Goal: Information Seeking & Learning: Learn about a topic

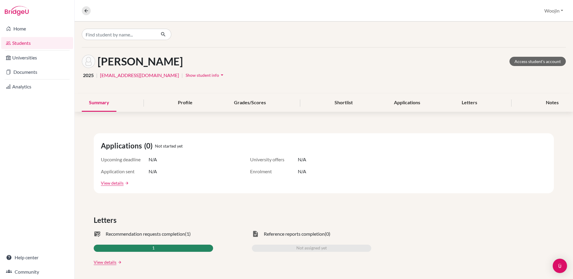
click at [424, 58] on div "Calagui, Kristianne Access student's account" at bounding box center [324, 61] width 484 height 13
click at [41, 29] on link "Home" at bounding box center [37, 29] width 72 height 12
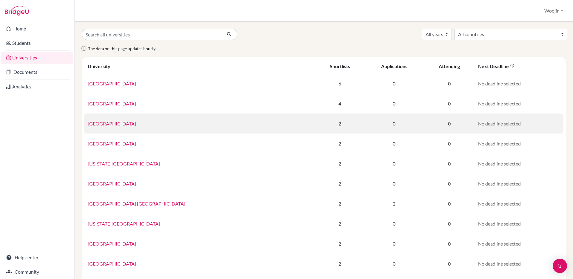
click at [136, 122] on link "[GEOGRAPHIC_DATA]" at bounding box center [112, 124] width 48 height 6
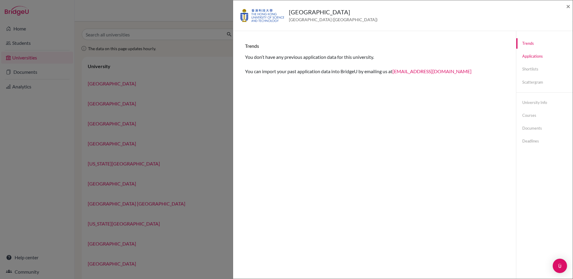
click at [533, 58] on link "Applications" at bounding box center [544, 56] width 56 height 10
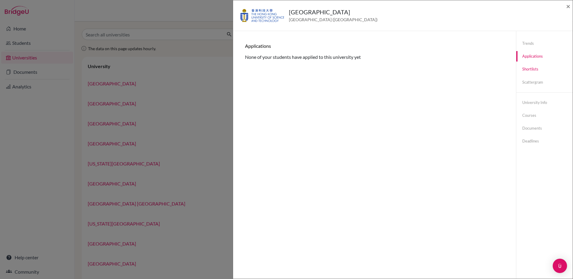
click at [531, 67] on link "Shortlists" at bounding box center [544, 69] width 56 height 10
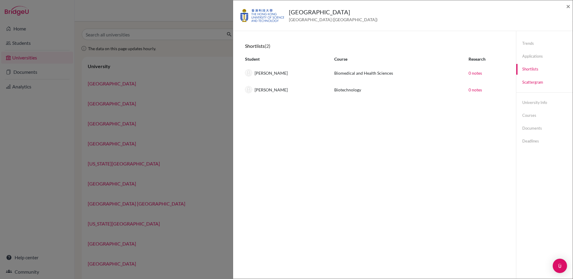
click at [530, 77] on link "Scattergram" at bounding box center [544, 82] width 56 height 10
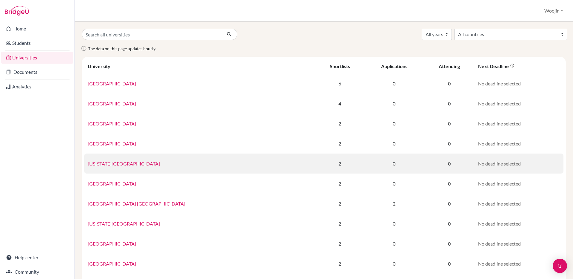
click at [257, 158] on td "[US_STATE][GEOGRAPHIC_DATA]" at bounding box center [199, 163] width 231 height 20
click at [141, 163] on link "[US_STATE][GEOGRAPHIC_DATA]" at bounding box center [124, 164] width 72 height 6
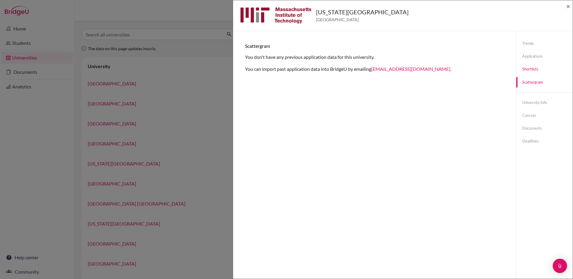
click at [535, 70] on link "Shortlists" at bounding box center [544, 69] width 56 height 10
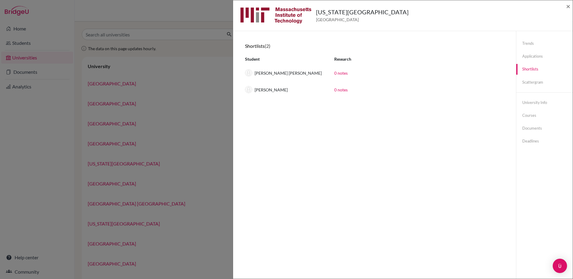
click at [216, 141] on div "[US_STATE][GEOGRAPHIC_DATA] [GEOGRAPHIC_DATA] × Trends You don’t have any previ…" at bounding box center [286, 139] width 573 height 279
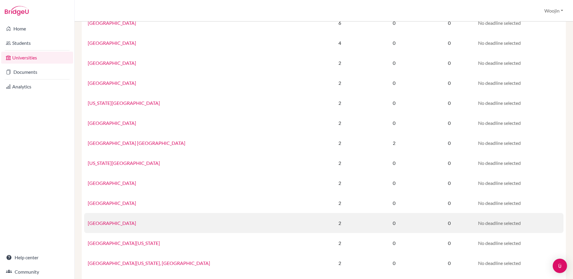
scroll to position [68, 0]
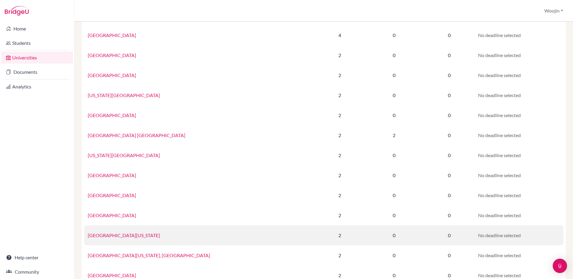
click at [144, 236] on link "[GEOGRAPHIC_DATA][US_STATE]" at bounding box center [124, 235] width 72 height 6
